Goal: Task Accomplishment & Management: Manage account settings

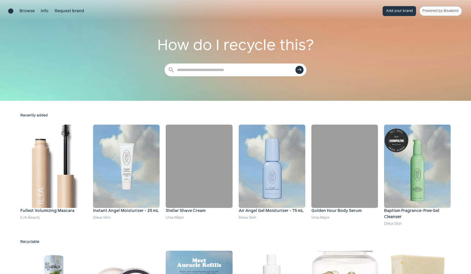
click at [437, 15] on link "Powered by Bluebird" at bounding box center [440, 11] width 43 height 10
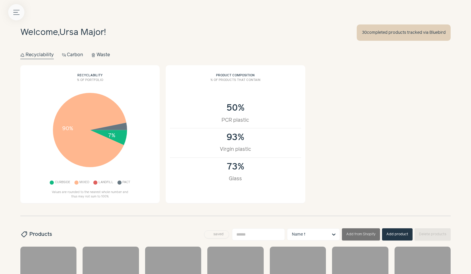
click at [13, 12] on button "Menu button" at bounding box center [16, 12] width 16 height 16
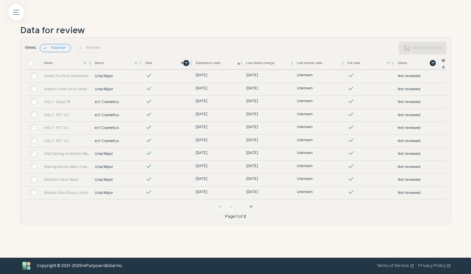
click at [238, 203] on button "chevron_right" at bounding box center [241, 206] width 8 height 8
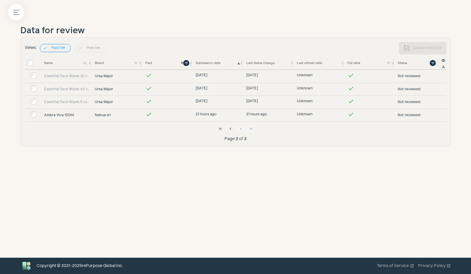
click at [65, 115] on link "Ambra Viva 100ml" at bounding box center [67, 115] width 47 height 5
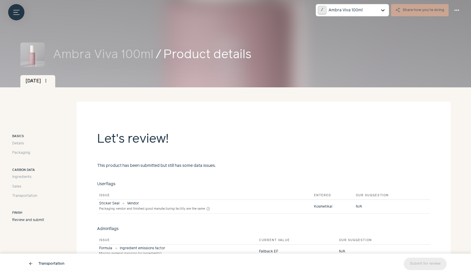
scroll to position [55, 0]
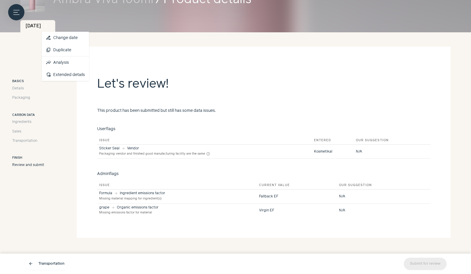
click at [48, 25] on span "more_vert" at bounding box center [45, 25] width 5 height 5
click at [78, 61] on link "insights Analysis" at bounding box center [65, 62] width 47 height 12
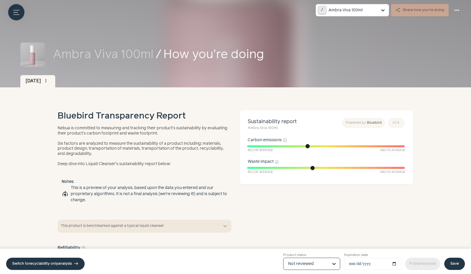
click at [304, 264] on input "Product status Option Not reviewed, selected. Select is focused, type to refine…" at bounding box center [308, 264] width 40 height 12
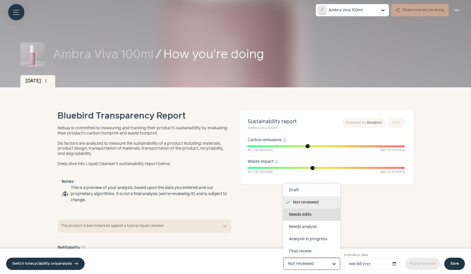
scroll to position [37, 0]
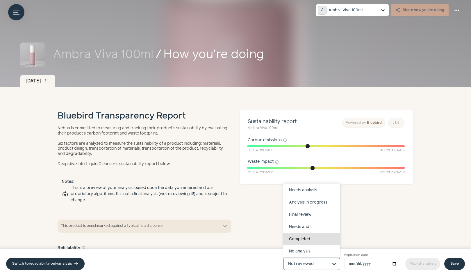
click at [313, 237] on div "Completed" at bounding box center [311, 239] width 57 height 12
click at [313, 258] on input "Product status Draft Not reviewed Needs edits Needs analysis Analysis in progre…" at bounding box center [308, 264] width 40 height 12
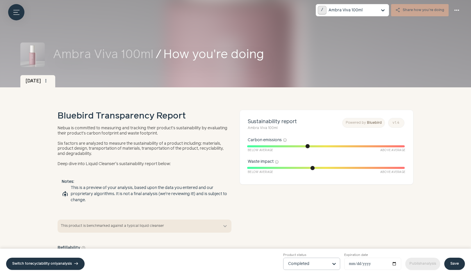
click at [454, 267] on link "Save" at bounding box center [454, 263] width 21 height 12
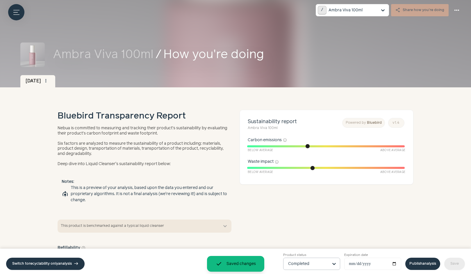
click at [416, 260] on link "Publish analysis" at bounding box center [422, 263] width 35 height 12
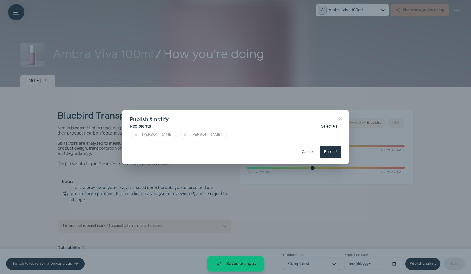
click at [331, 152] on button "Publish!" at bounding box center [331, 152] width 22 height 12
type input "**********"
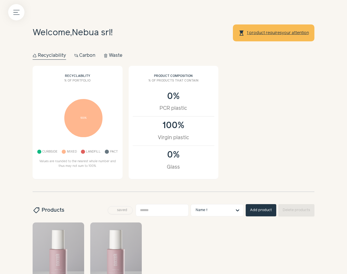
scroll to position [94, 0]
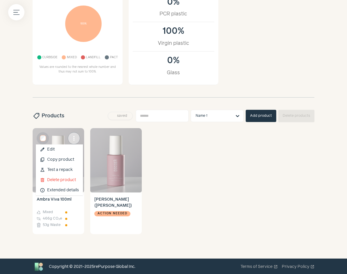
click at [76, 136] on span "more_vert" at bounding box center [73, 138] width 7 height 7
click at [68, 152] on link "edit Edit" at bounding box center [59, 149] width 47 height 10
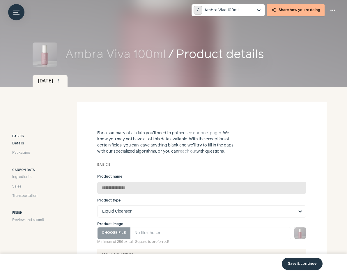
click at [124, 174] on span "edit" at bounding box center [126, 176] width 4 height 4
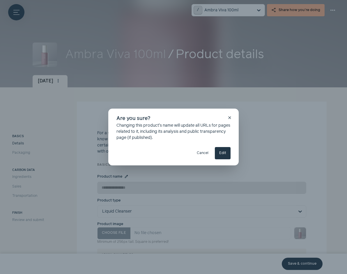
click at [227, 150] on button "Edit" at bounding box center [223, 153] width 16 height 12
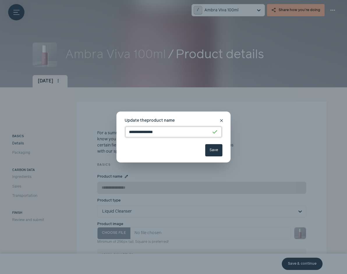
click at [165, 131] on input "**********" at bounding box center [173, 132] width 98 height 12
paste input
type input "**********"
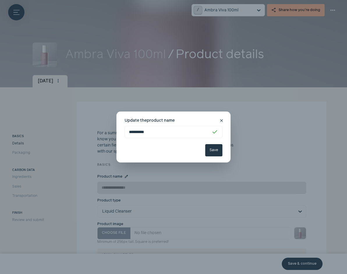
click at [213, 151] on button "Save" at bounding box center [213, 150] width 17 height 12
type input "**********"
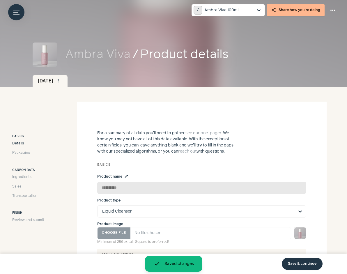
click at [294, 260] on link "Save & continue" at bounding box center [302, 263] width 41 height 12
